Goal: Information Seeking & Learning: Learn about a topic

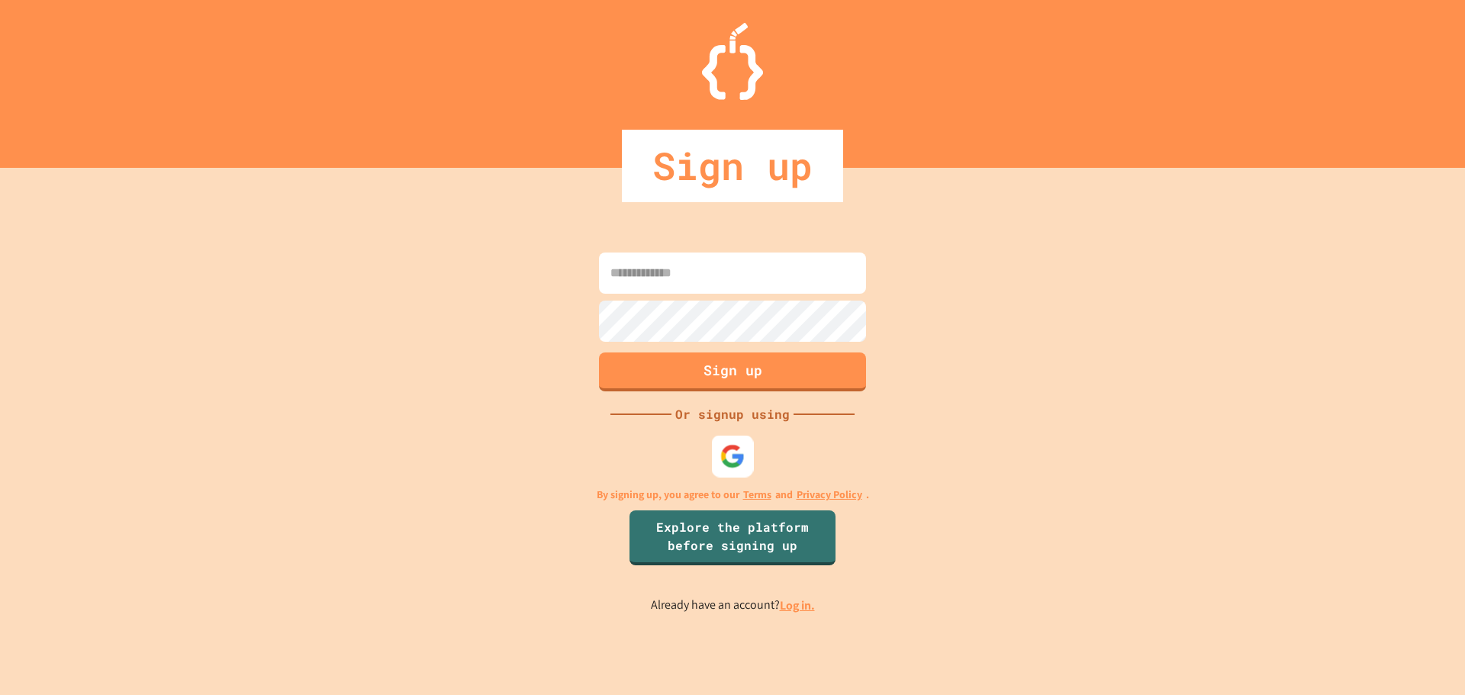
click at [725, 459] on img at bounding box center [732, 455] width 25 height 25
click at [729, 457] on img at bounding box center [732, 455] width 25 height 25
click at [731, 457] on img at bounding box center [732, 455] width 25 height 25
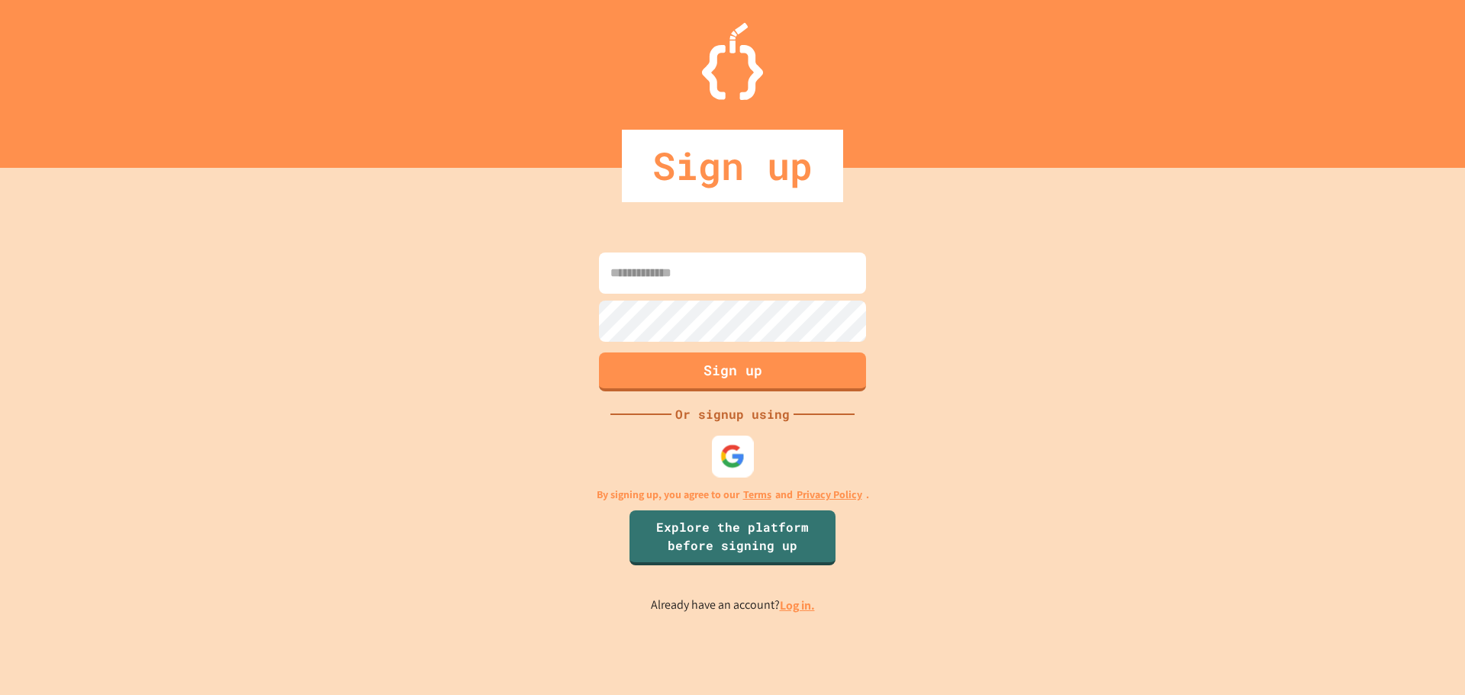
click at [732, 462] on img at bounding box center [732, 455] width 25 height 25
click at [803, 601] on link "Log in." at bounding box center [797, 605] width 35 height 16
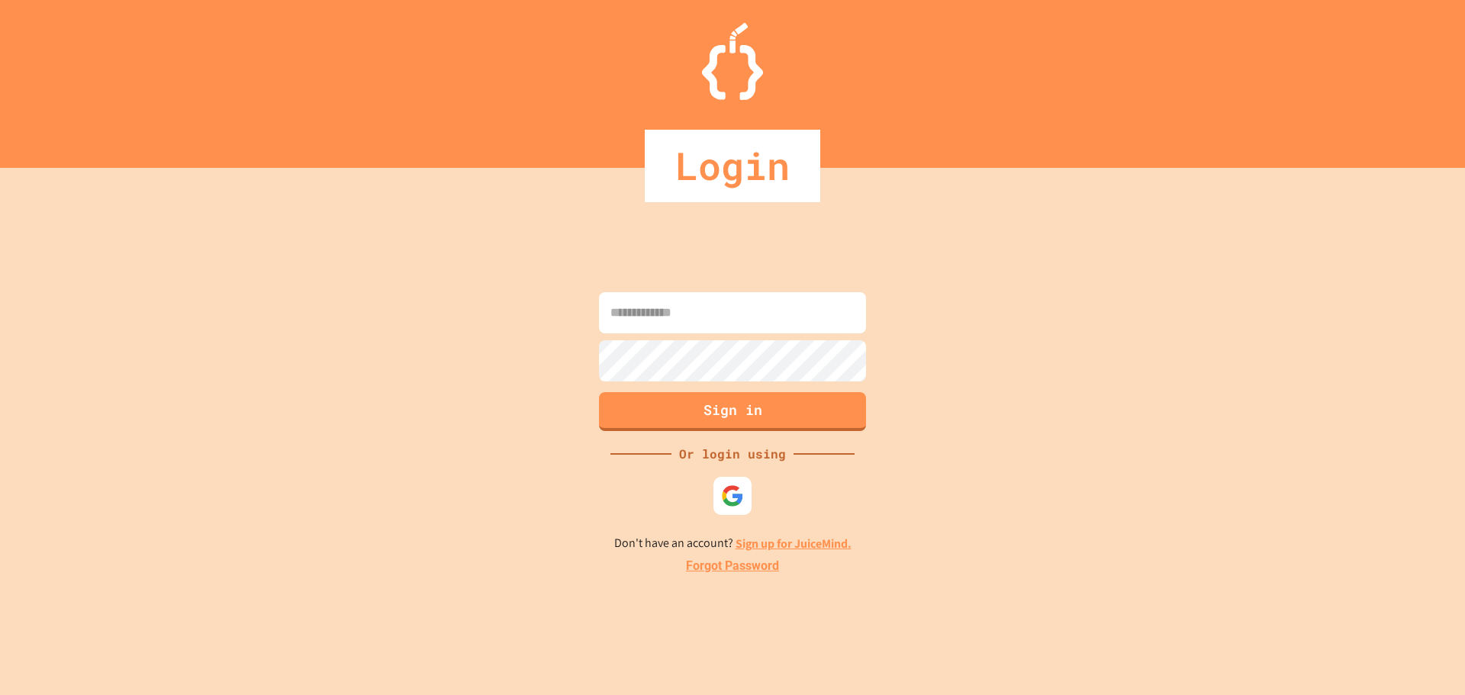
click at [710, 325] on input at bounding box center [732, 312] width 267 height 41
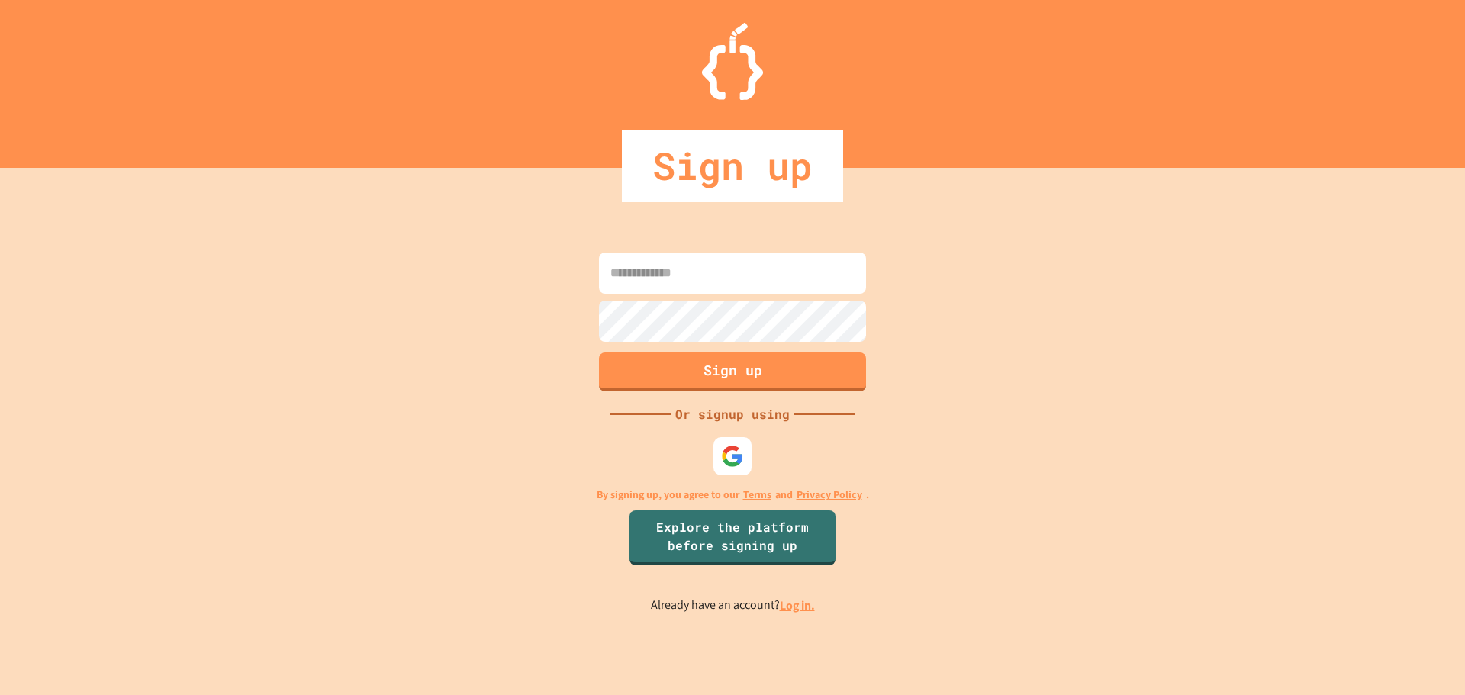
click at [658, 269] on input at bounding box center [732, 273] width 267 height 41
type input "**********"
click at [726, 449] on div at bounding box center [732, 455] width 38 height 38
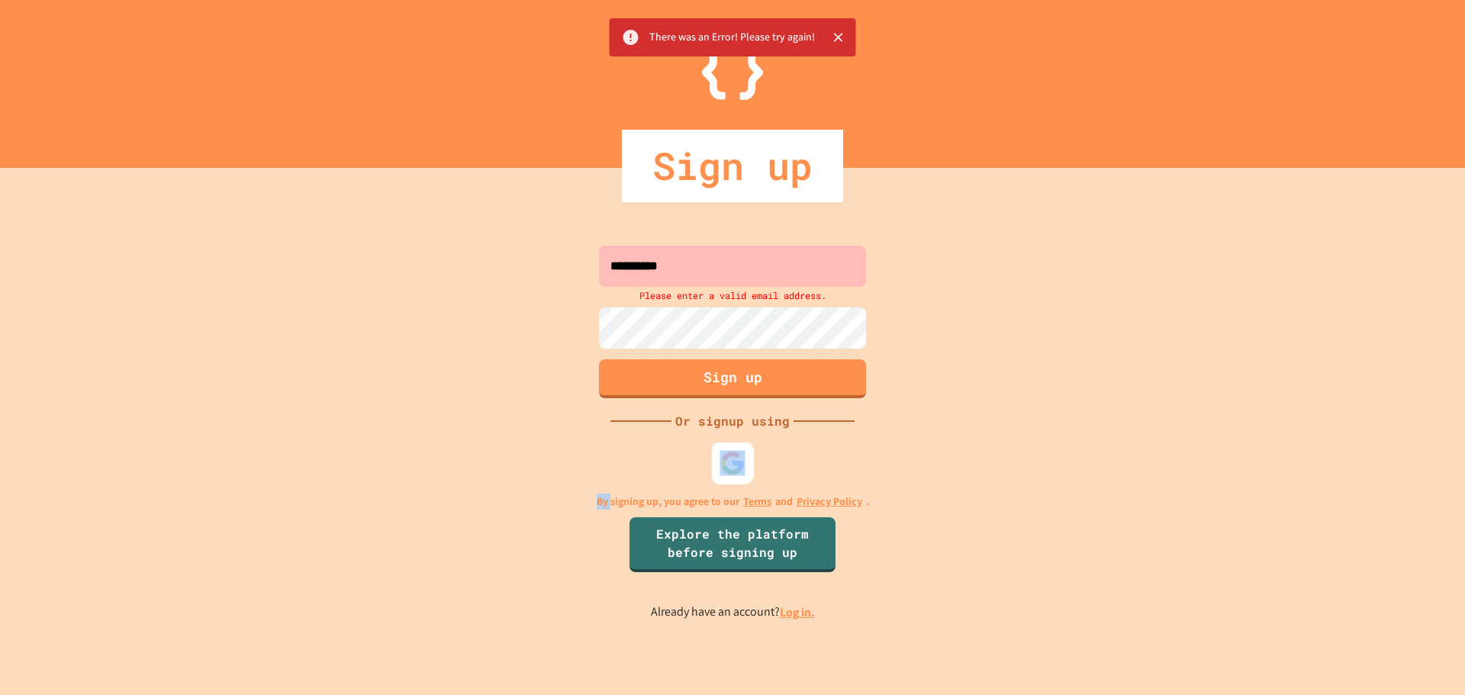
click at [726, 449] on div at bounding box center [733, 463] width 42 height 42
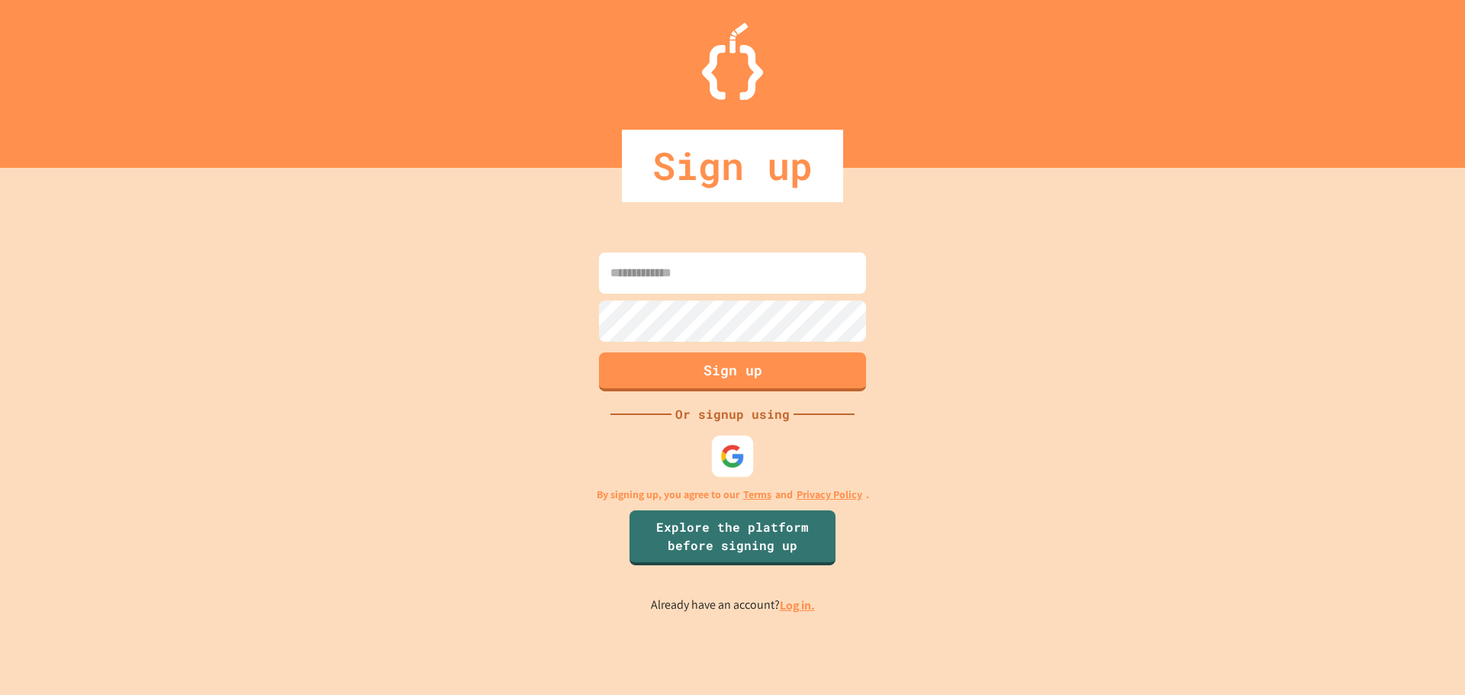
click at [738, 446] on img at bounding box center [732, 455] width 25 height 25
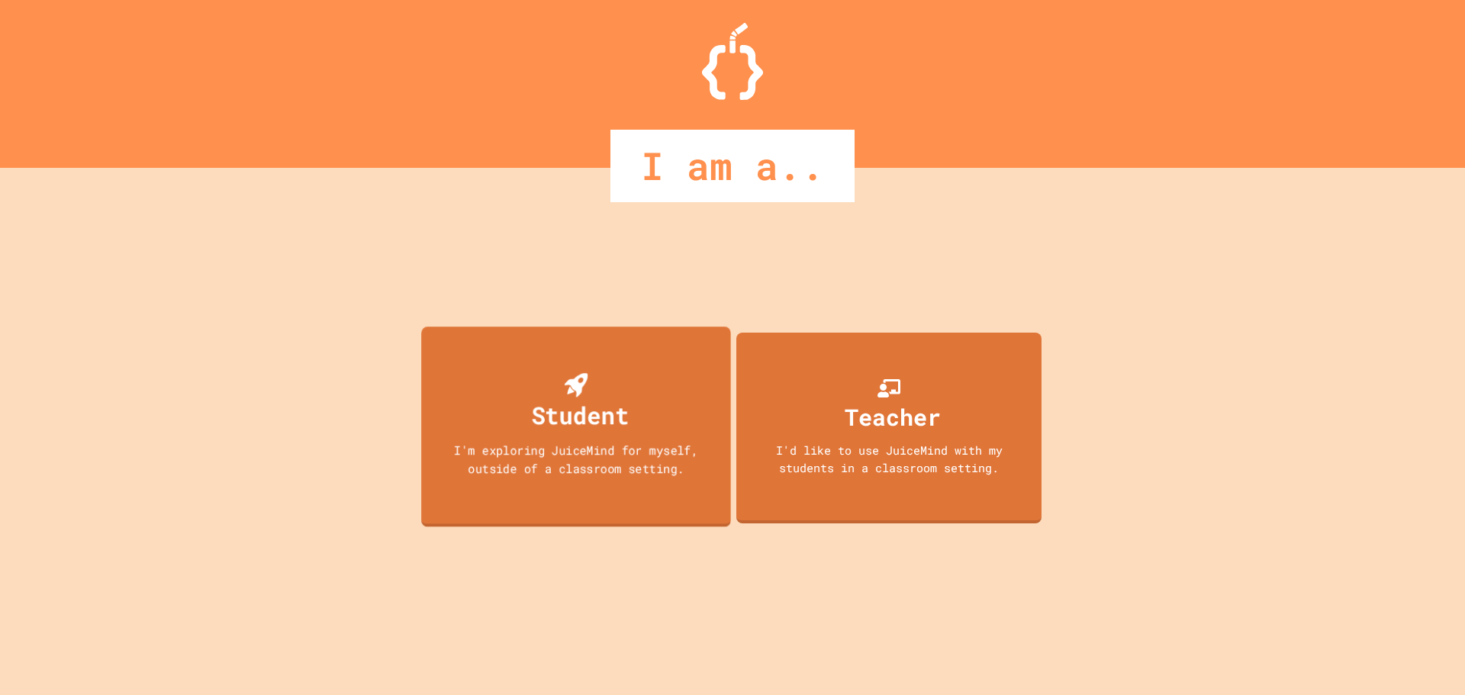
click at [528, 392] on div "Student" at bounding box center [575, 403] width 105 height 60
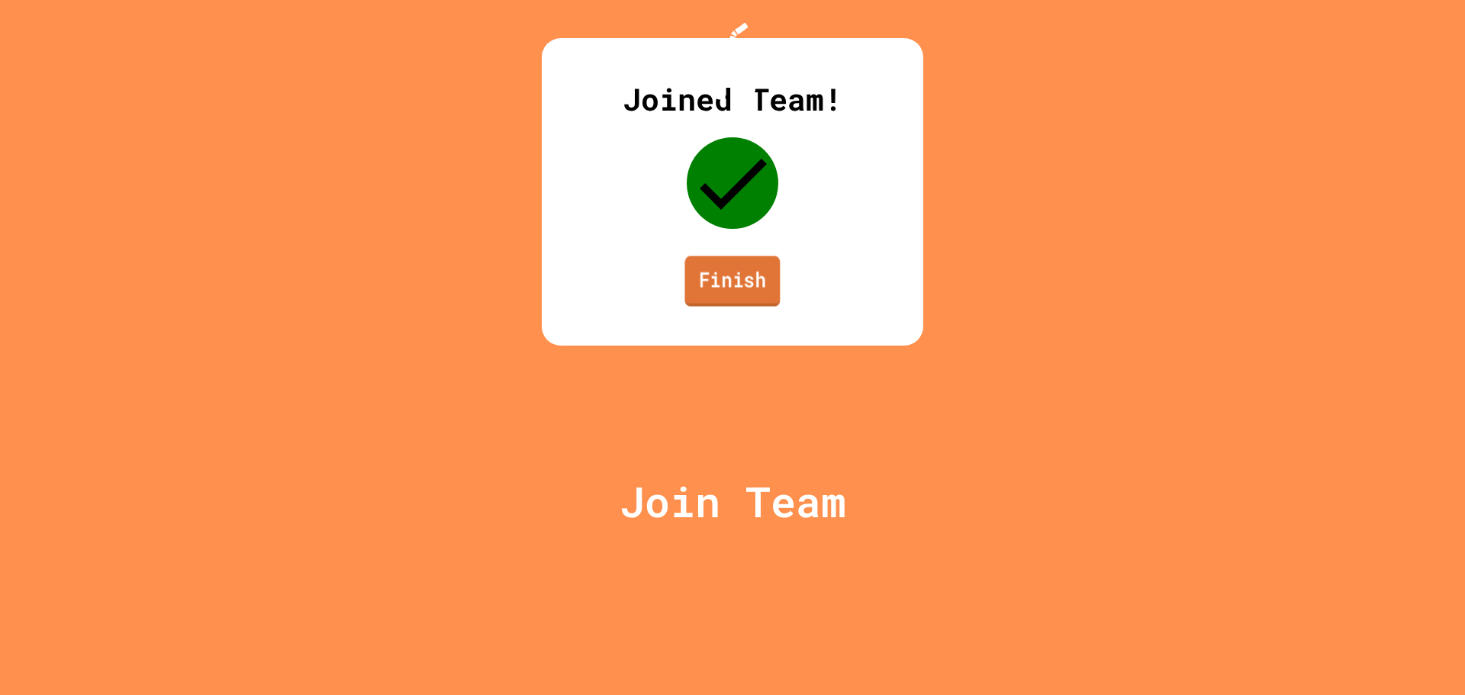
click at [742, 307] on link "Finish" at bounding box center [731, 281] width 95 height 50
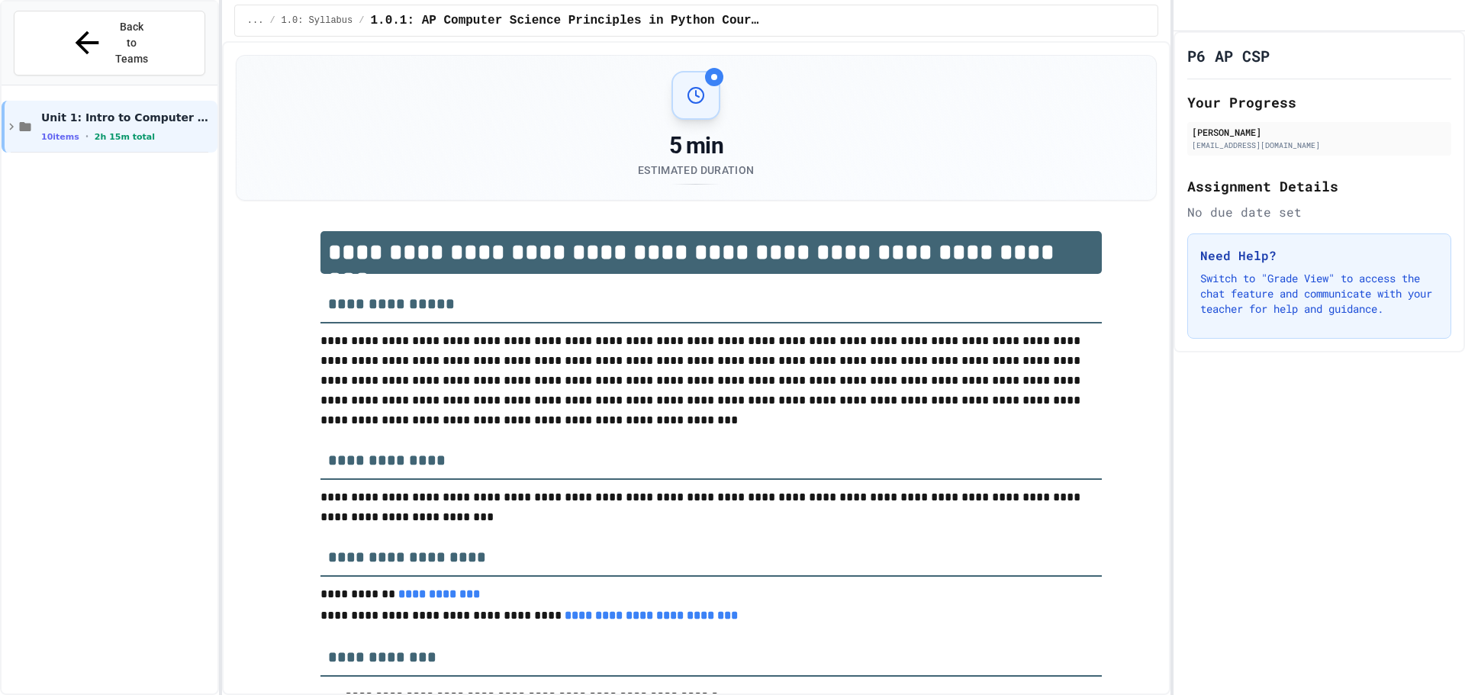
scroll to position [76, 0]
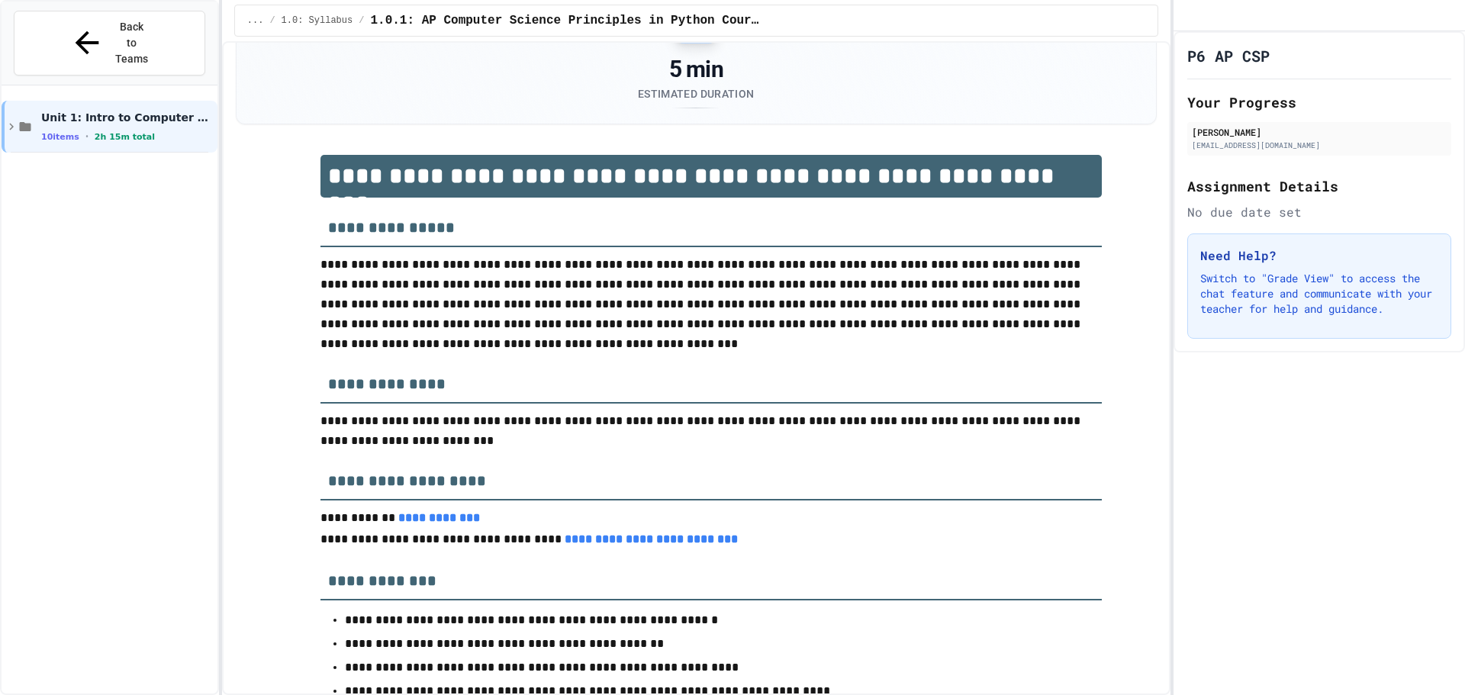
click at [1035, 514] on p "**********" at bounding box center [710, 518] width 781 height 21
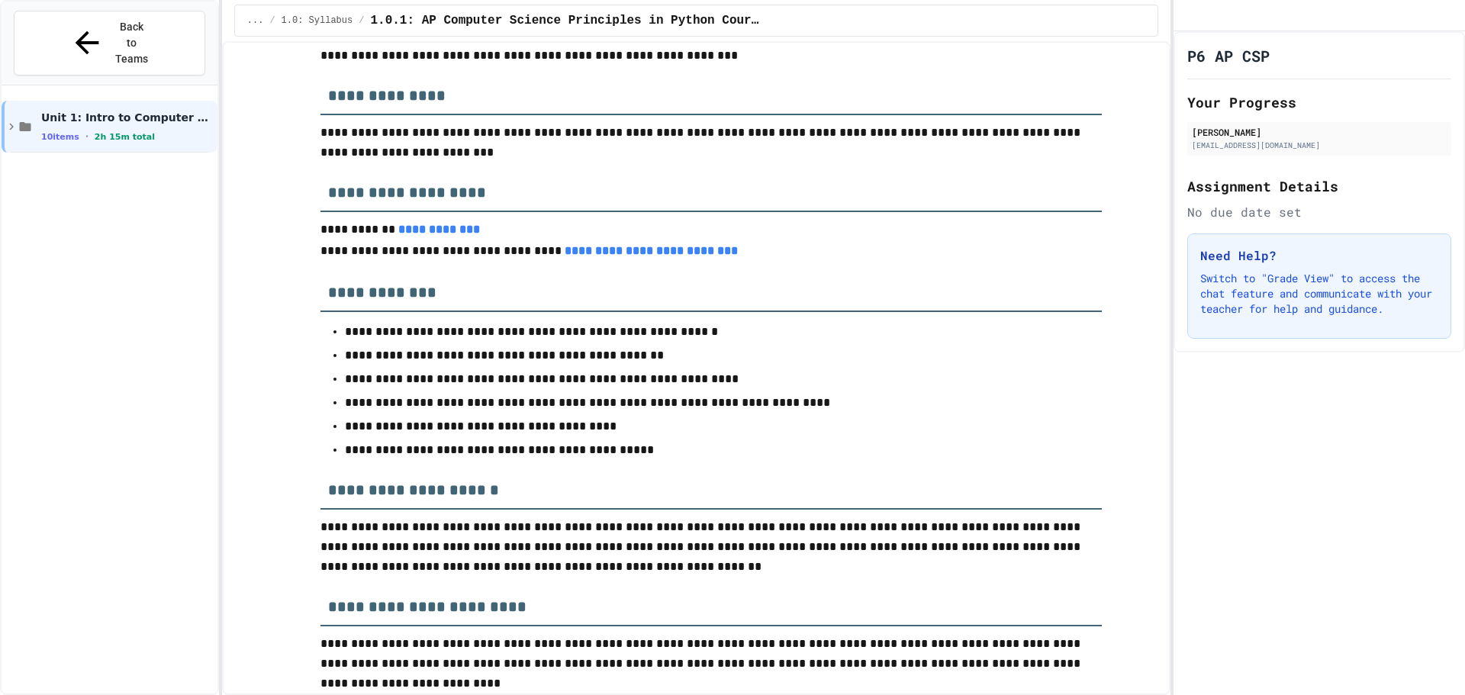
scroll to position [0, 0]
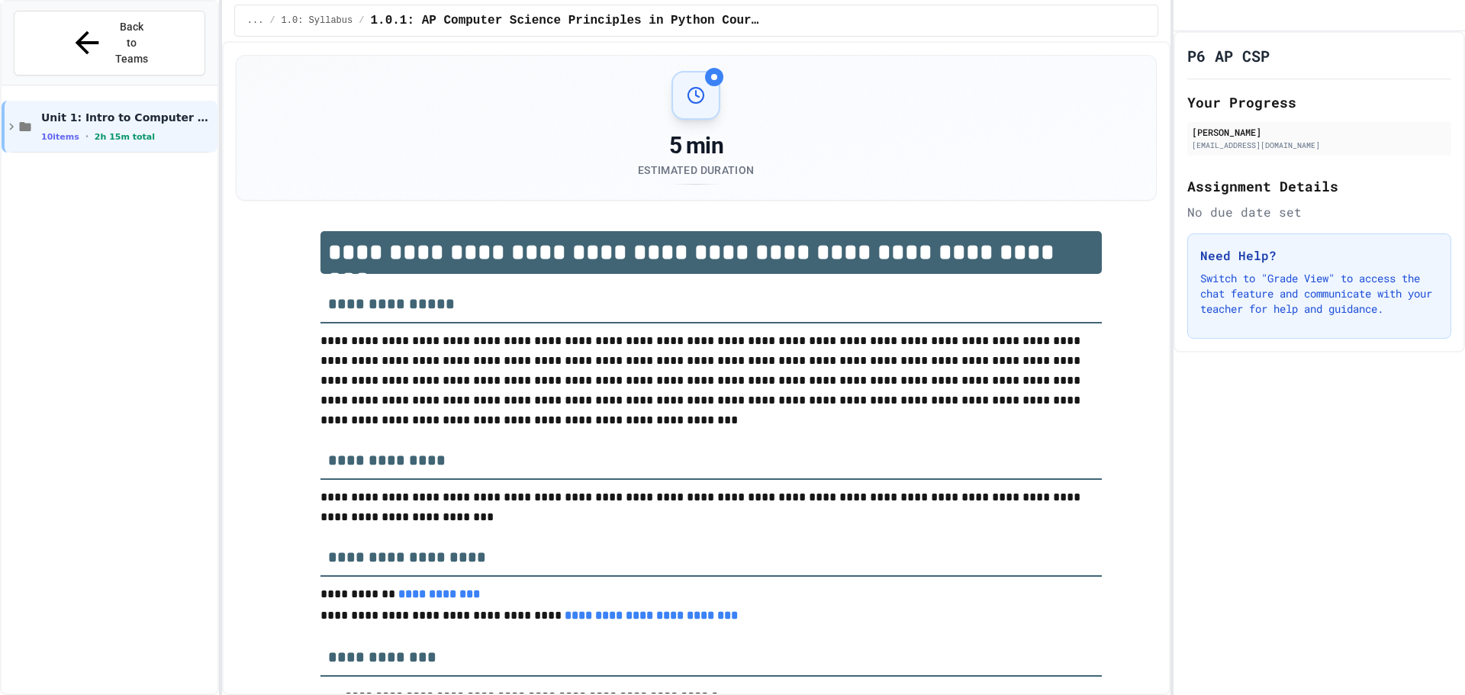
drag, startPoint x: 809, startPoint y: 457, endPoint x: 729, endPoint y: 461, distance: 79.4
click at [729, 461] on h3 "**********" at bounding box center [710, 455] width 781 height 50
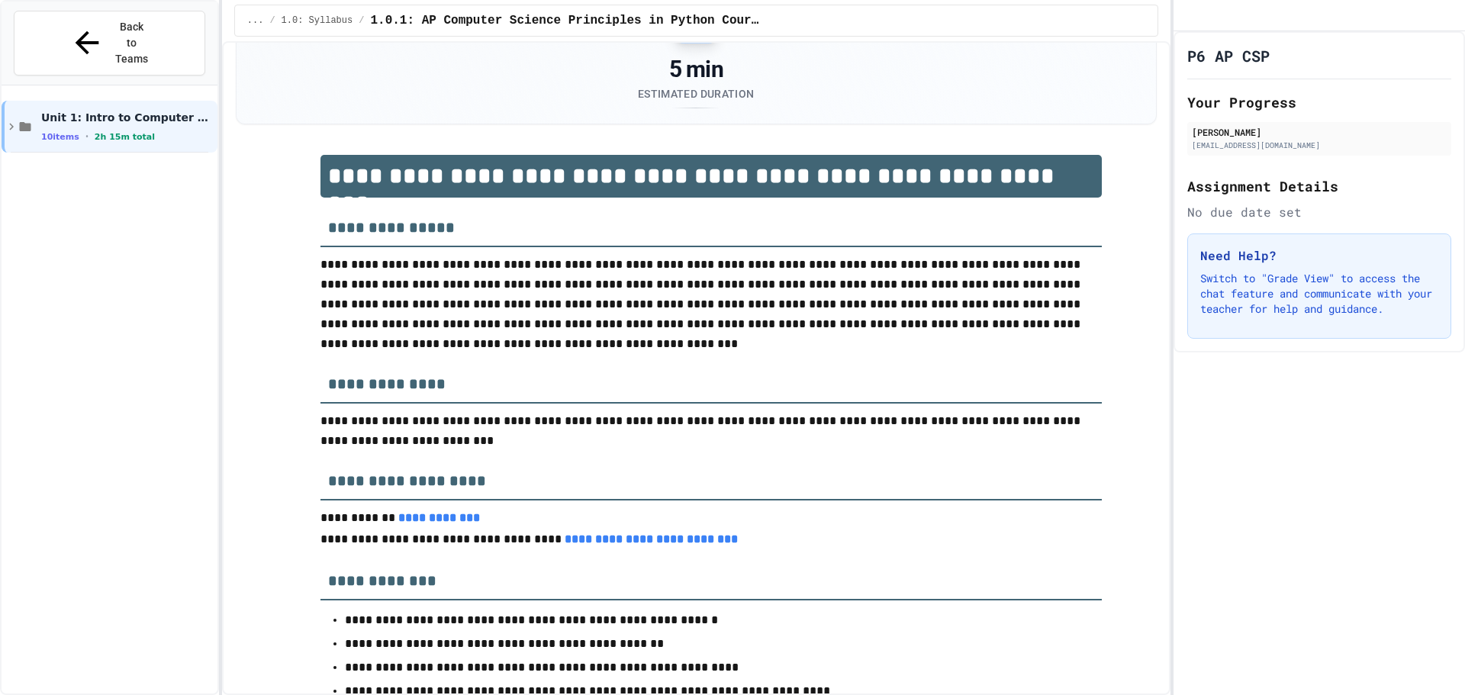
drag, startPoint x: 1009, startPoint y: 435, endPoint x: 998, endPoint y: 468, distance: 34.7
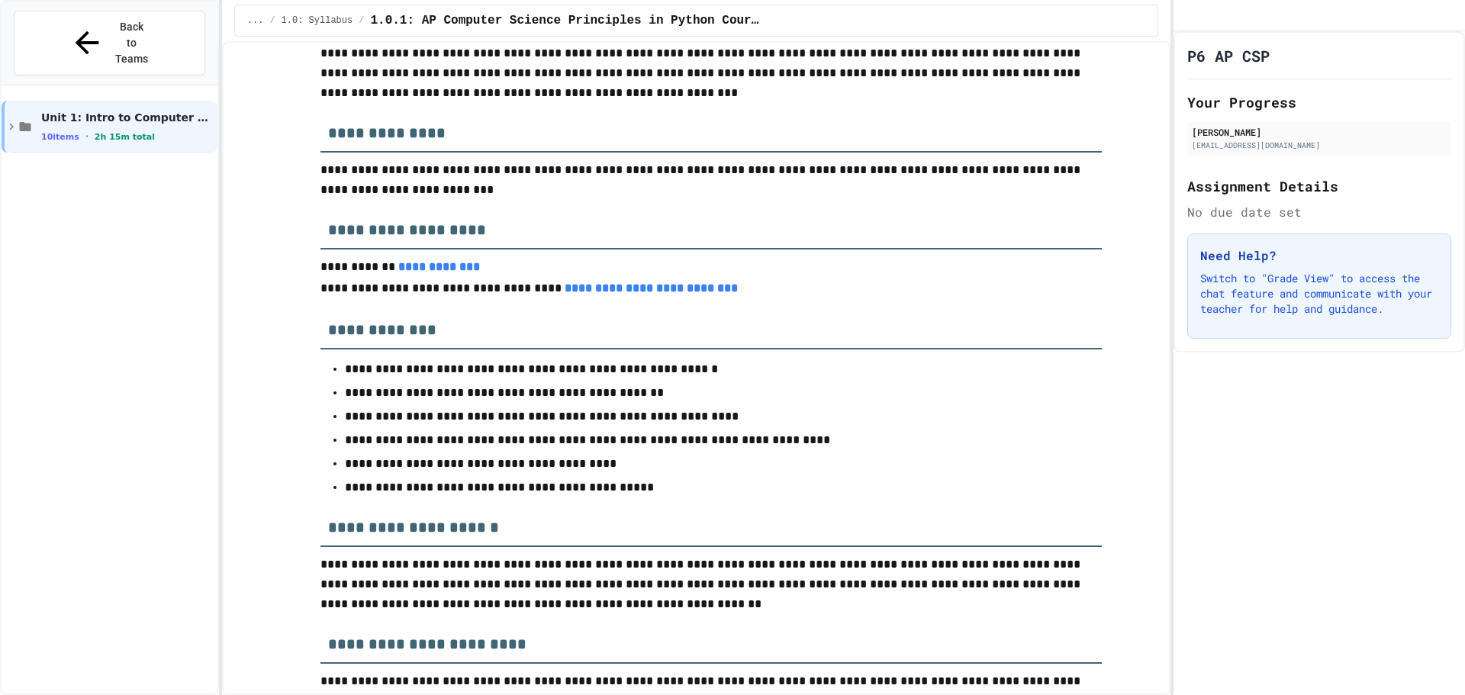
drag, startPoint x: 999, startPoint y: 468, endPoint x: 1004, endPoint y: 525, distance: 57.5
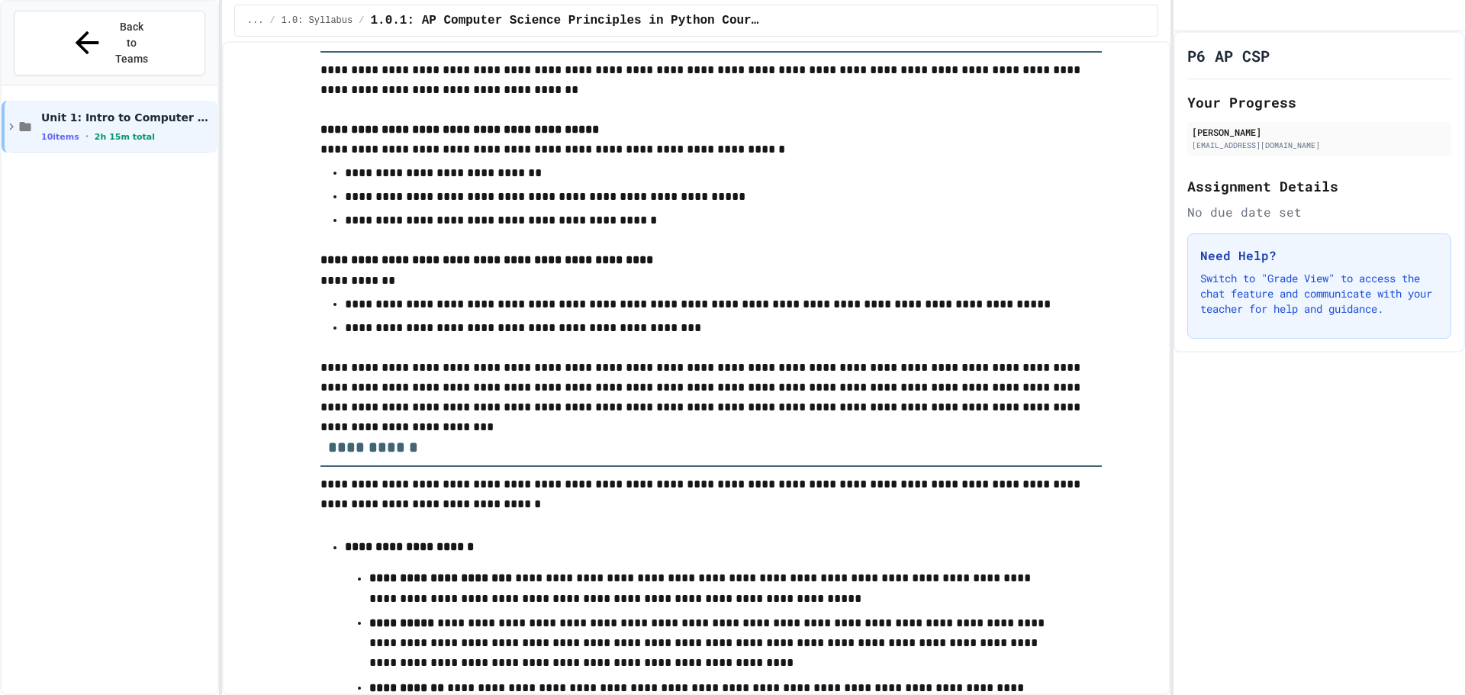
scroll to position [0, 0]
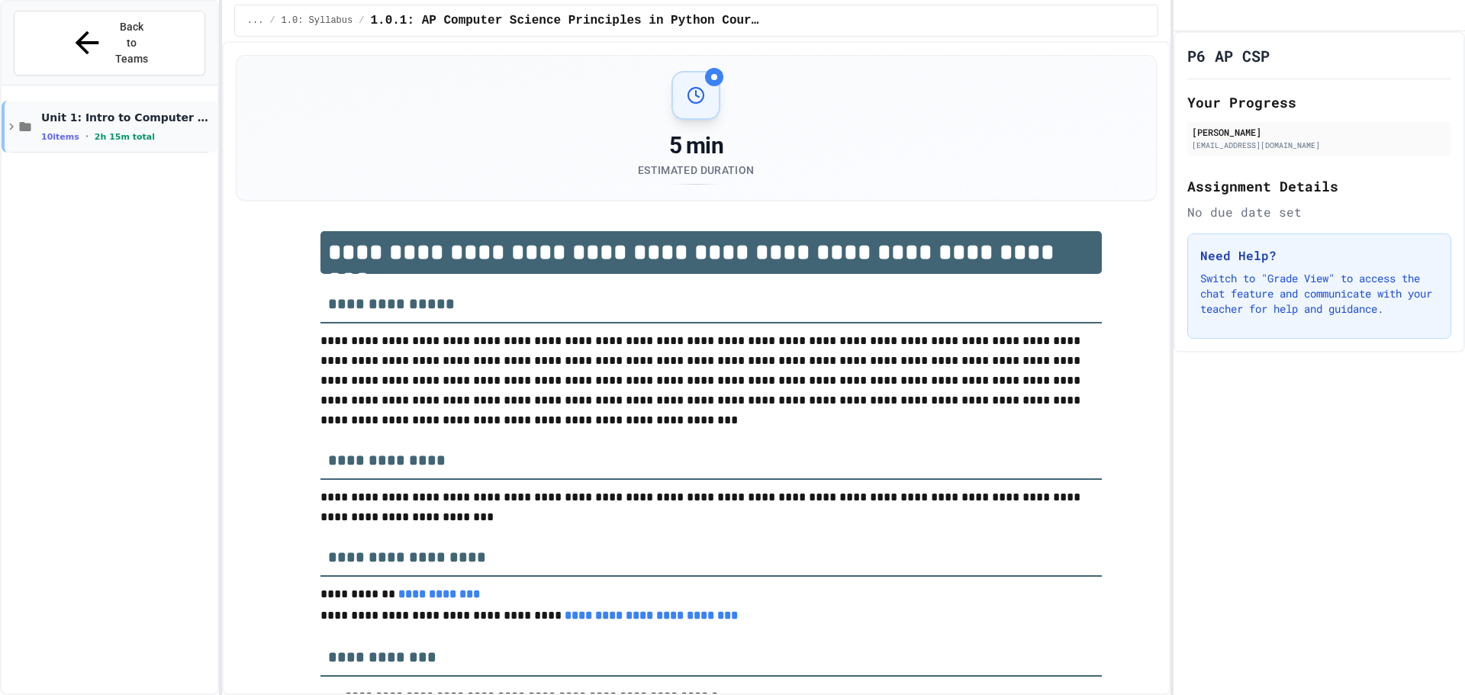
click at [66, 111] on div "Unit 1: Intro to Computer Science 10 items • 2h 15m total" at bounding box center [127, 127] width 173 height 32
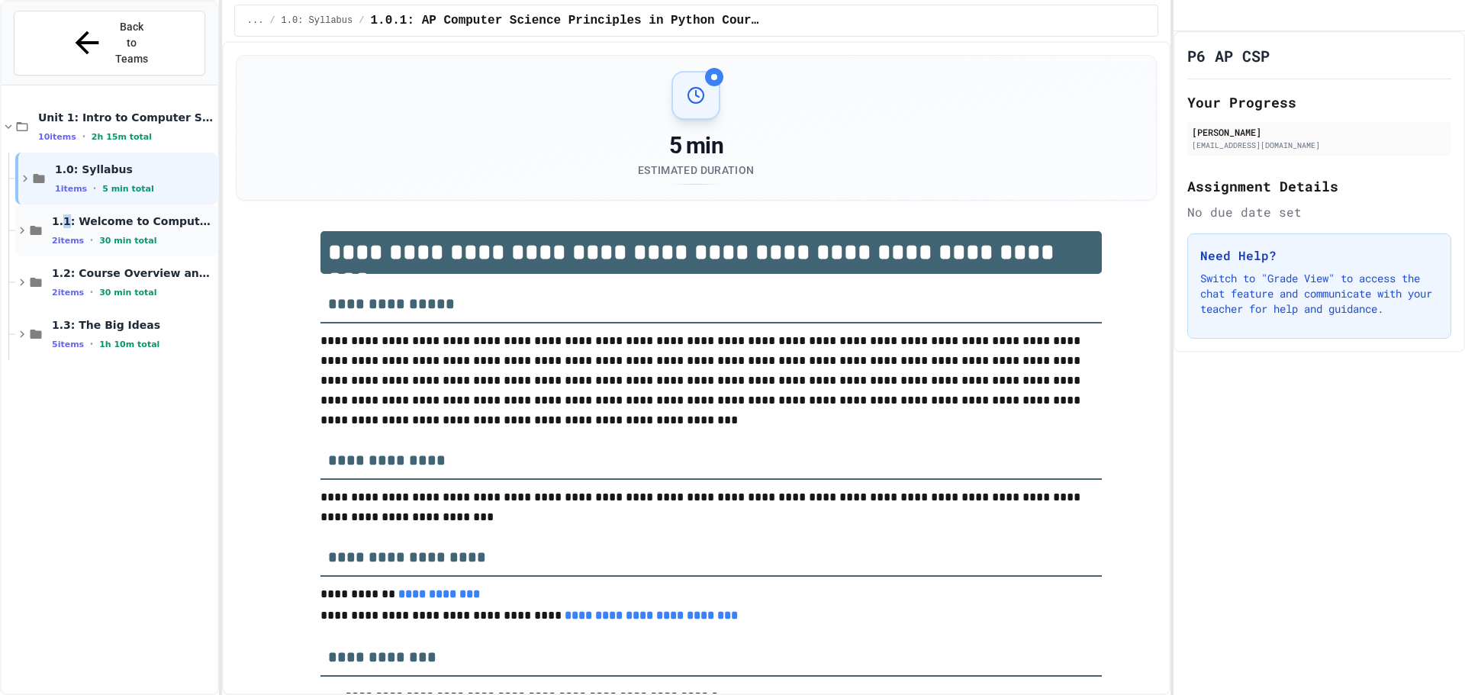
click at [66, 204] on div "1.1: Welcome to Computer Science 2 items • 30 min total" at bounding box center [116, 230] width 202 height 52
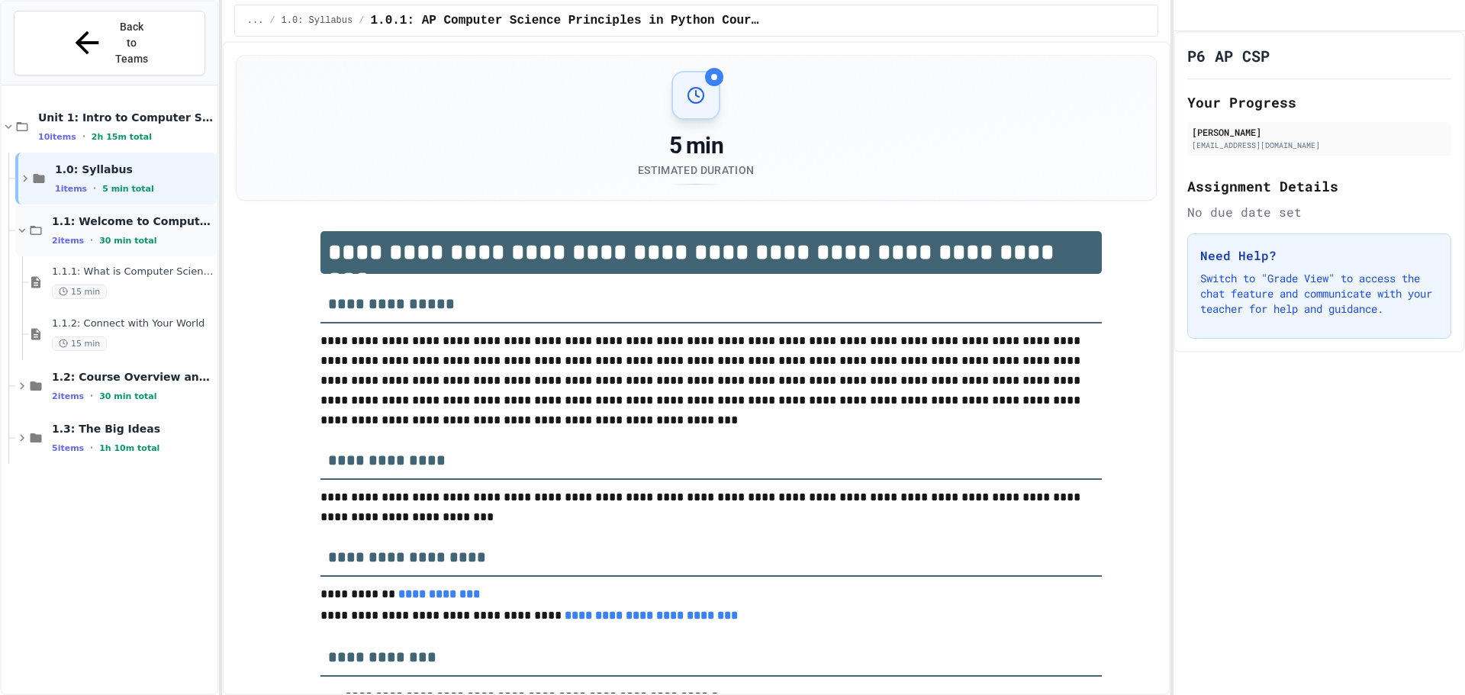
click at [78, 204] on div "1.1: Welcome to Computer Science 2 items • 30 min total" at bounding box center [116, 230] width 202 height 52
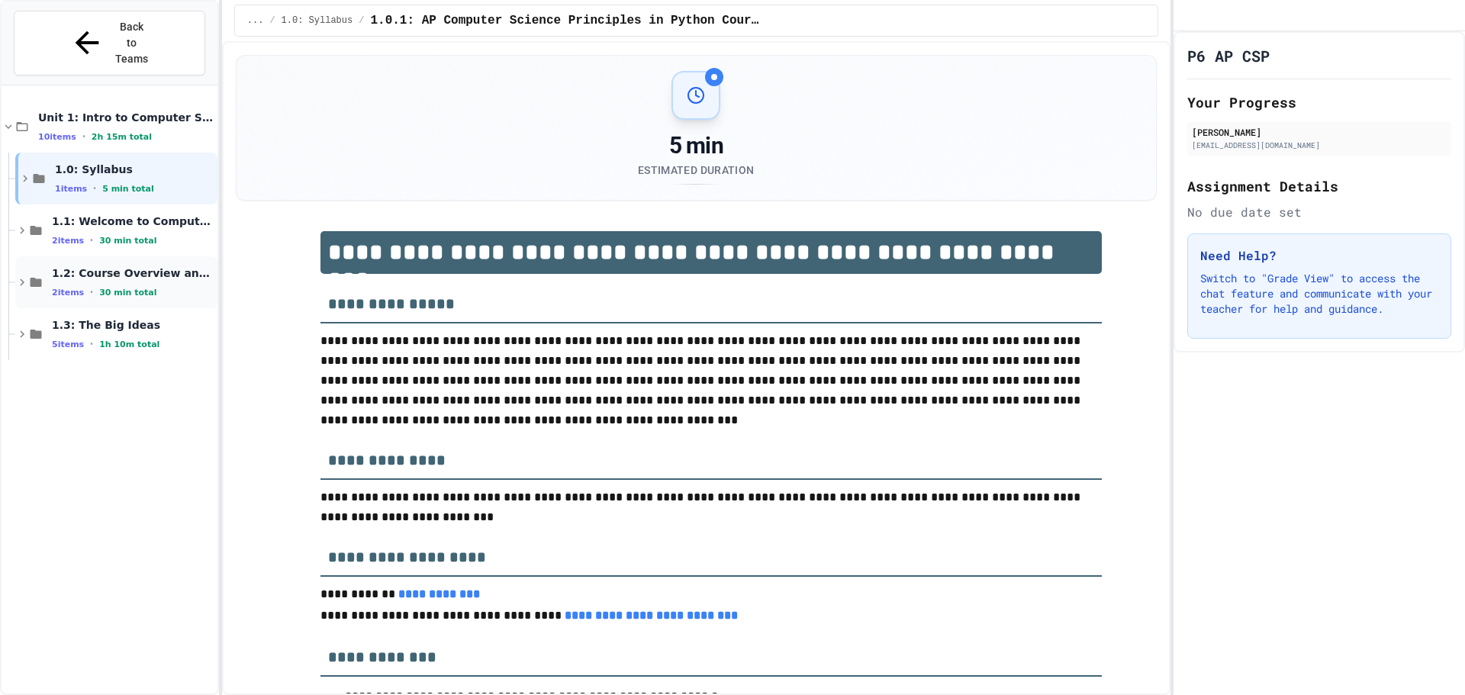
click at [90, 266] on div "1.2: Course Overview and the AP Exam 2 items • 30 min total" at bounding box center [133, 282] width 163 height 32
click at [89, 318] on span "1.3: The Big Ideas" at bounding box center [133, 325] width 163 height 14
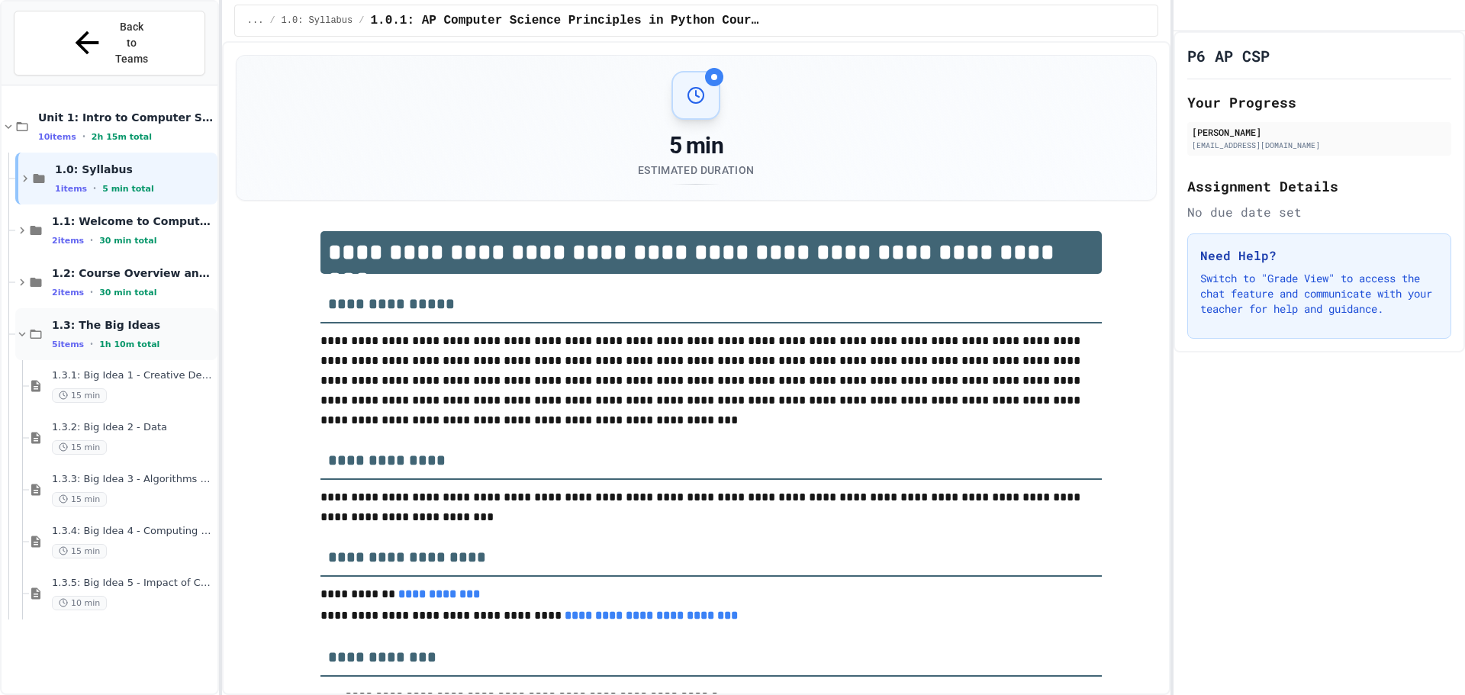
click at [90, 318] on span "1.3: The Big Ideas" at bounding box center [133, 325] width 163 height 14
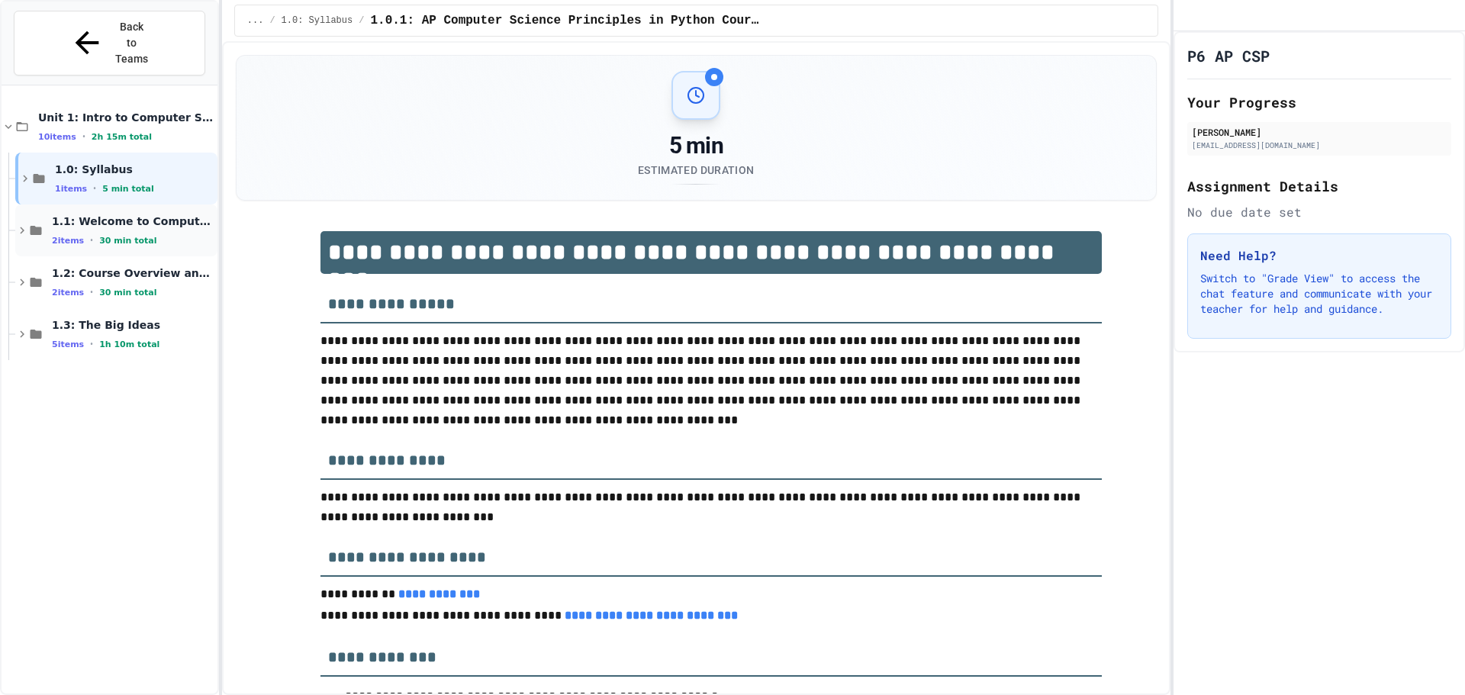
click at [123, 236] on span "30 min total" at bounding box center [127, 241] width 57 height 10
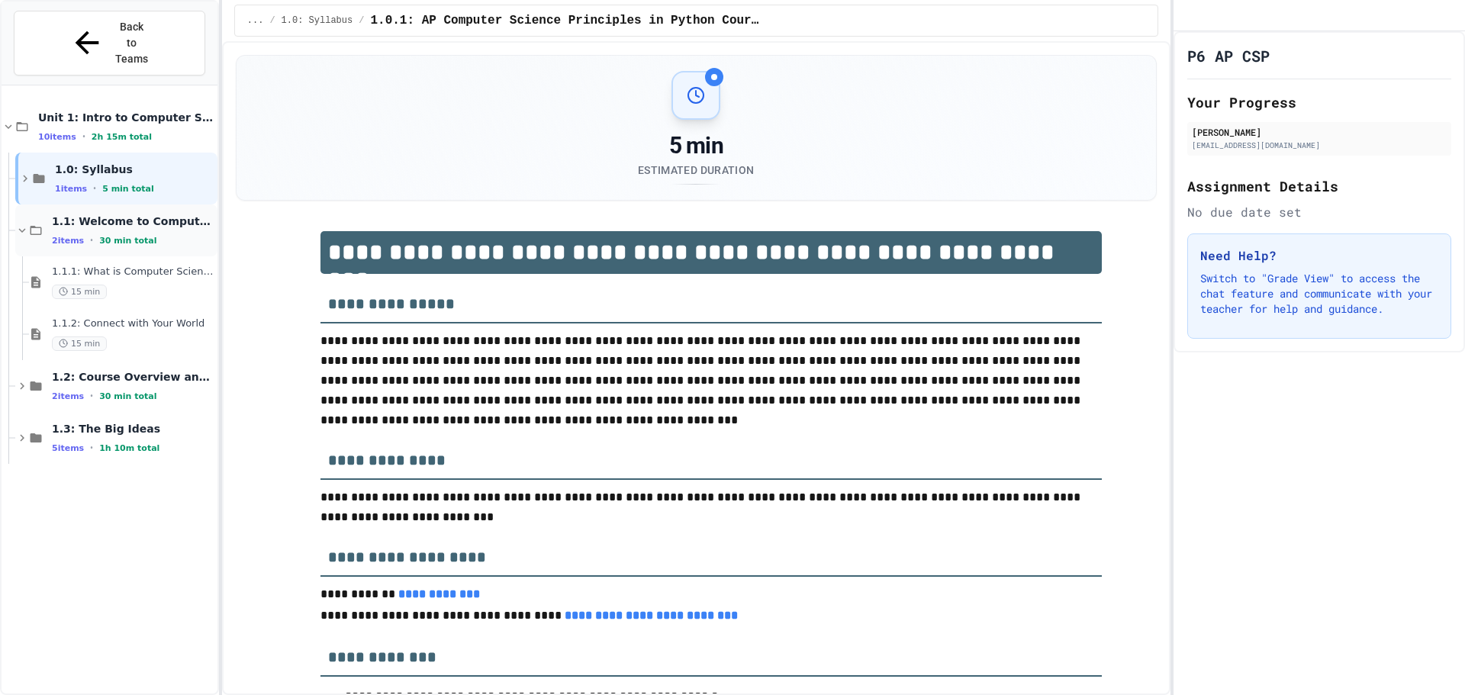
click at [107, 214] on span "1.1: Welcome to Computer Science" at bounding box center [133, 221] width 163 height 14
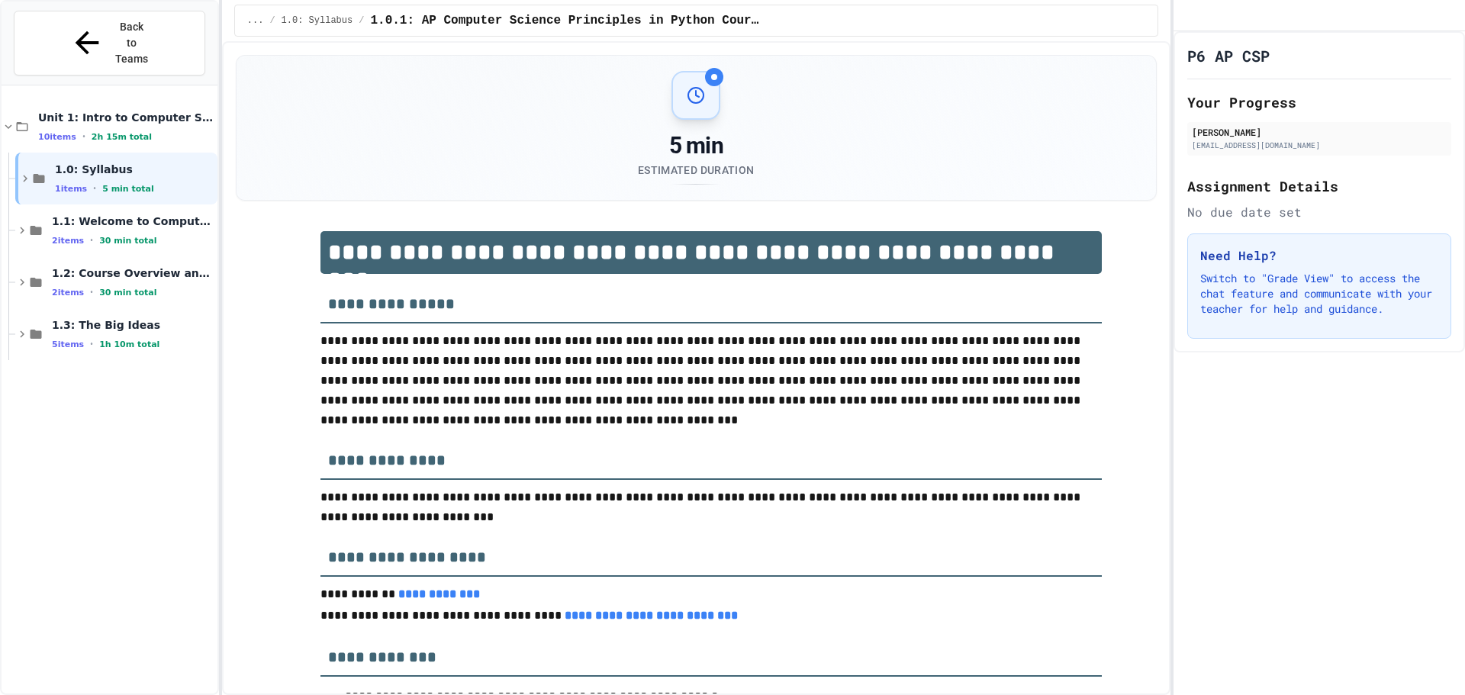
click at [957, 690] on p "**********" at bounding box center [711, 697] width 732 height 20
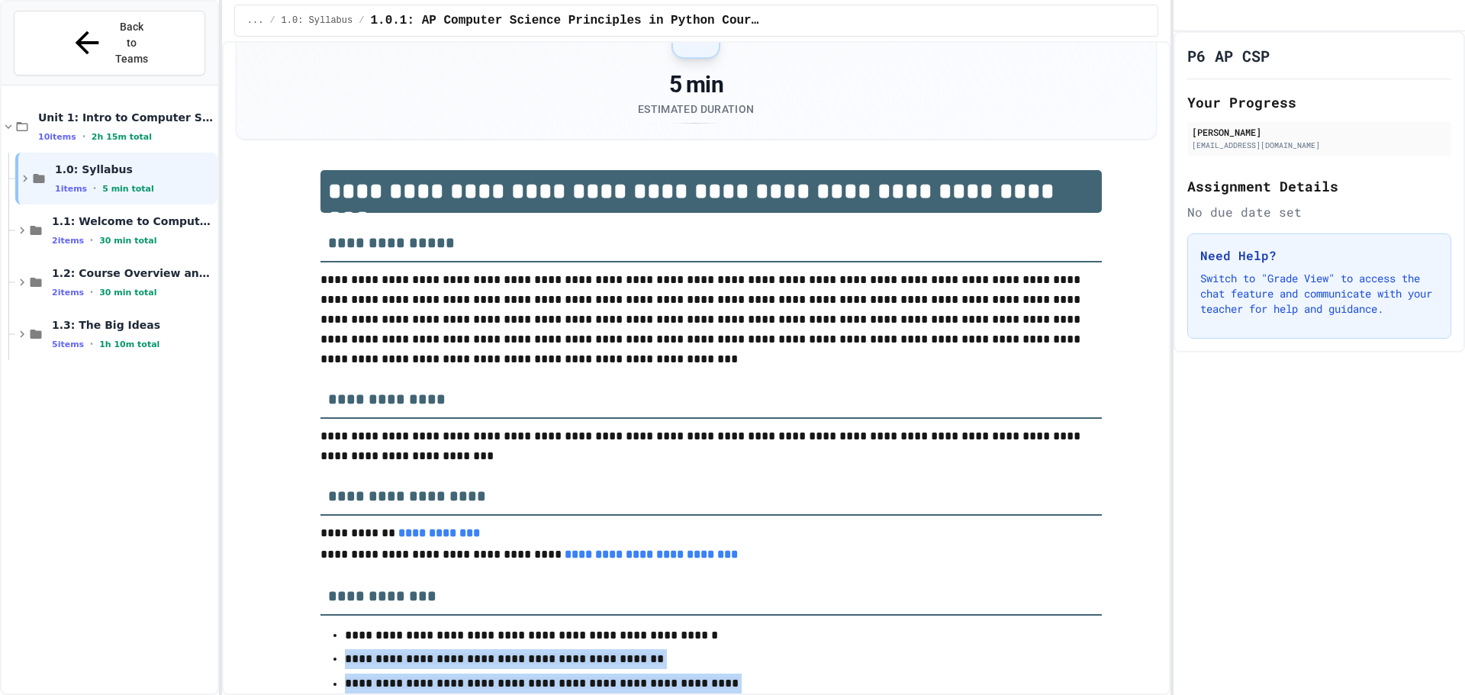
click at [977, 639] on p "**********" at bounding box center [711, 636] width 732 height 20
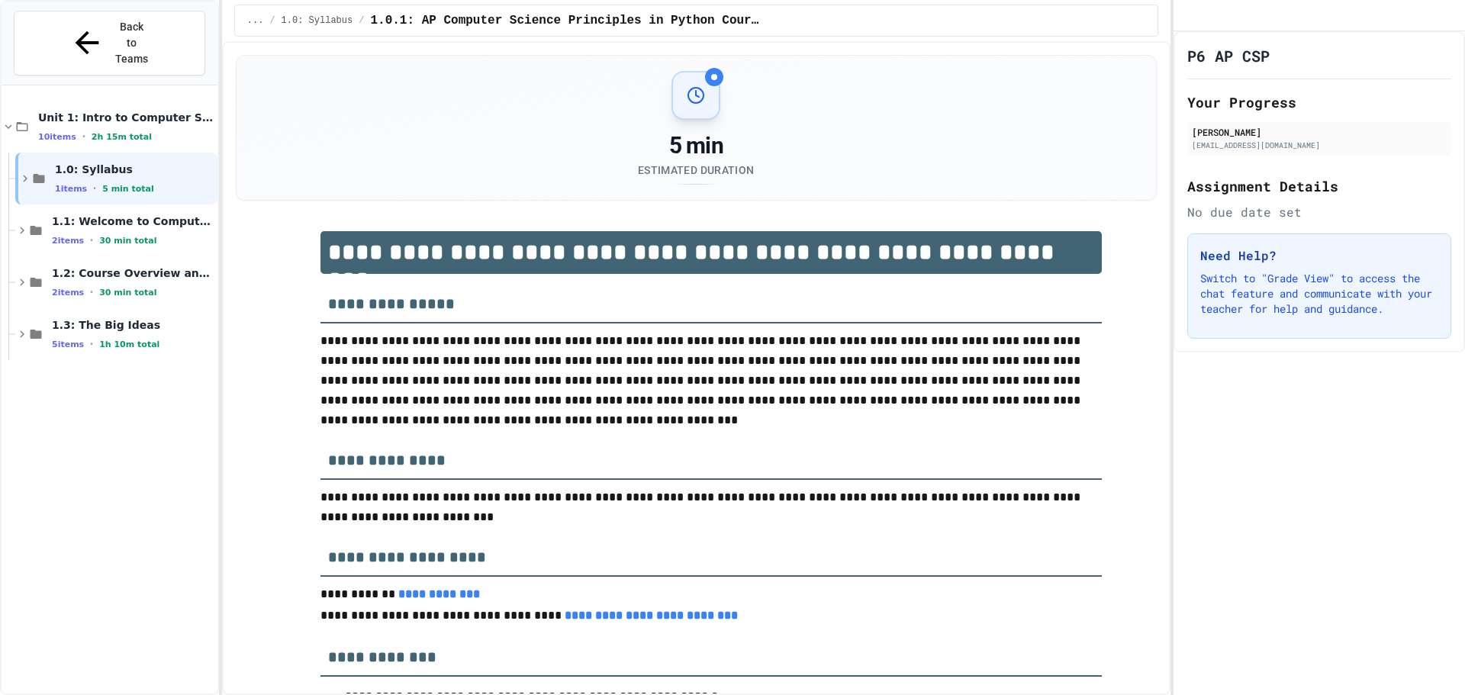
scroll to position [229, 0]
